Goal: Task Accomplishment & Management: Complete application form

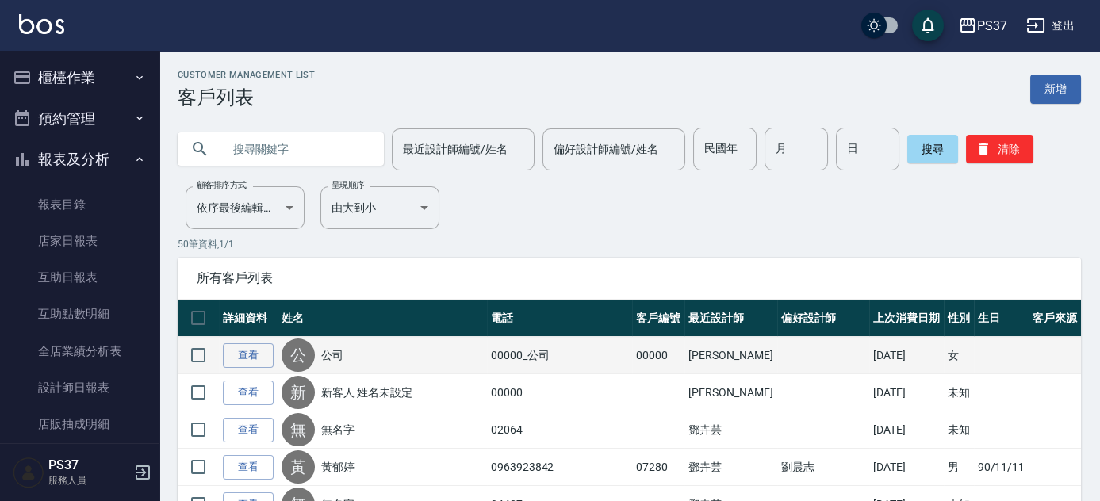
scroll to position [216, 0]
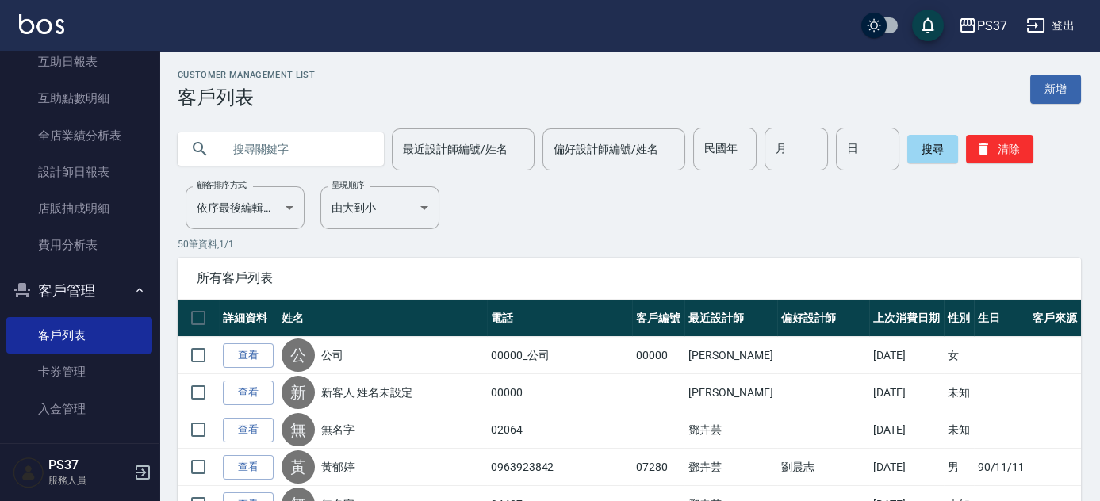
click at [750, 162] on input "民國年" at bounding box center [724, 149] width 63 height 43
type input "77"
type input "3"
type input "11"
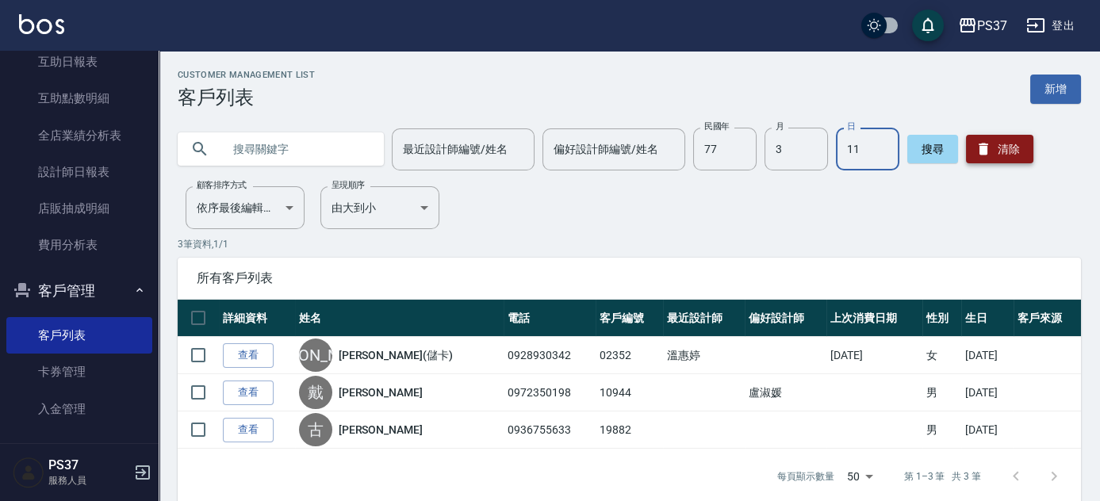
click at [995, 161] on button "清除" at bounding box center [999, 149] width 67 height 29
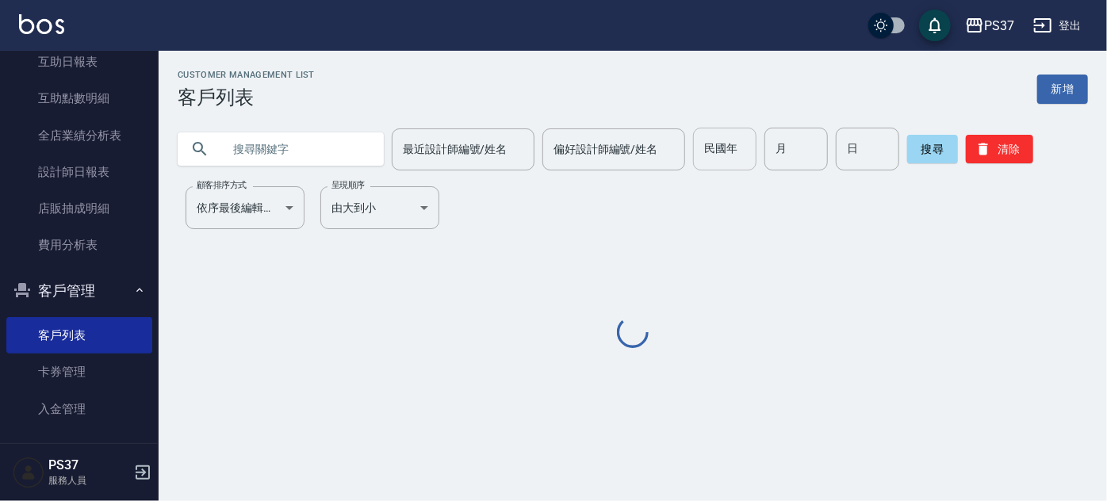
click at [738, 162] on input "民國年" at bounding box center [724, 149] width 63 height 43
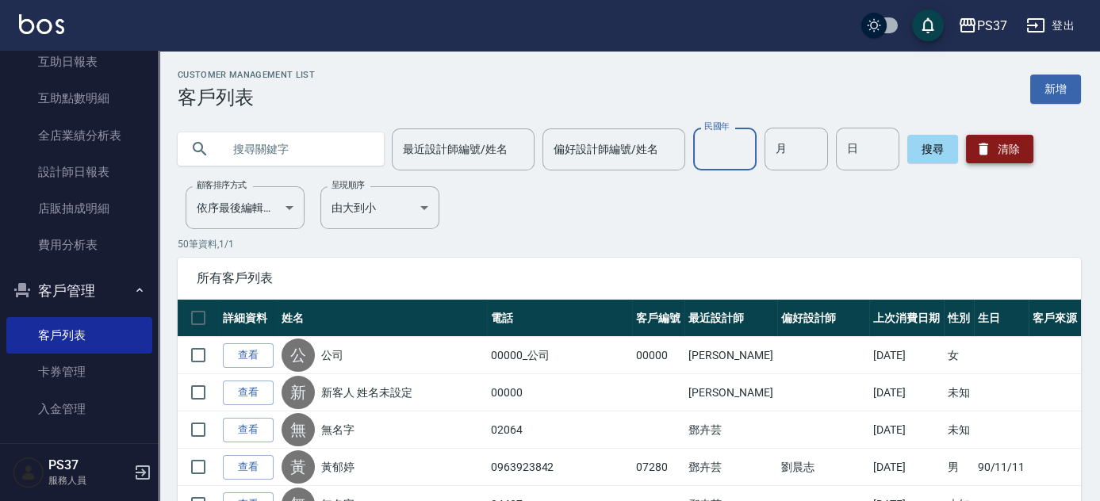
click at [1016, 148] on button "清除" at bounding box center [999, 149] width 67 height 29
drag, startPoint x: 726, startPoint y: 156, endPoint x: 673, endPoint y: 165, distance: 53.9
click at [726, 156] on input "民國年" at bounding box center [724, 149] width 63 height 43
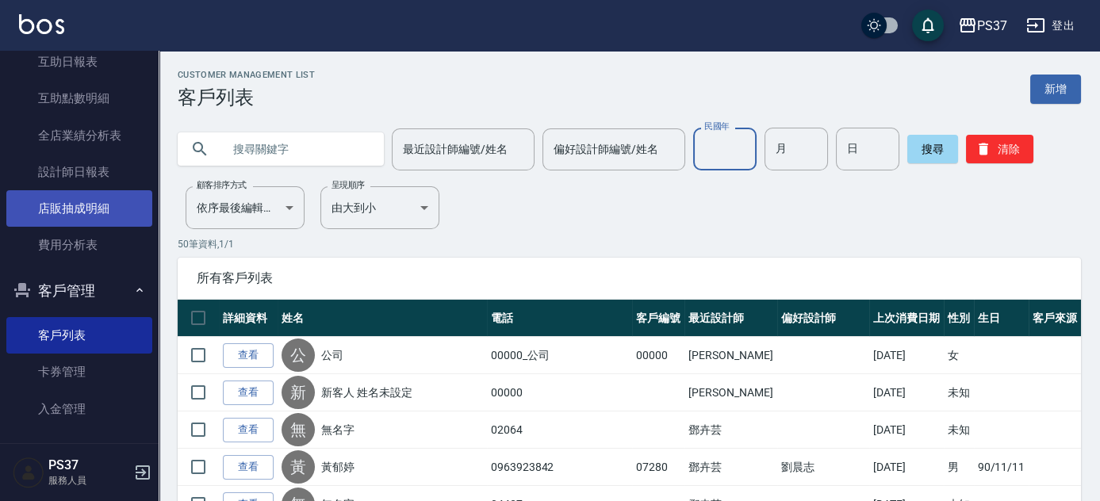
scroll to position [0, 0]
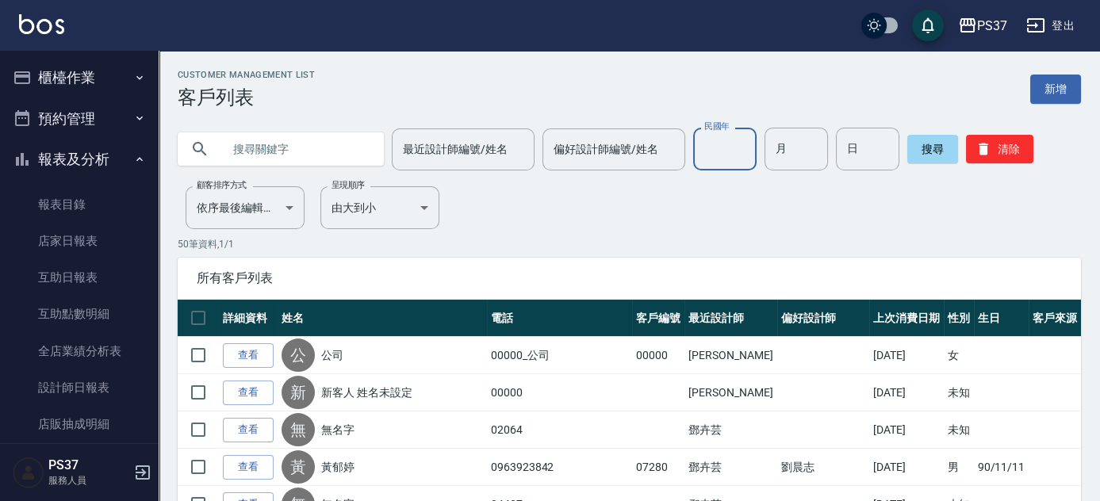
click at [738, 165] on input "民國年" at bounding box center [724, 149] width 63 height 43
type input "90"
type input "06"
type input "07"
